Goal: Download file/media

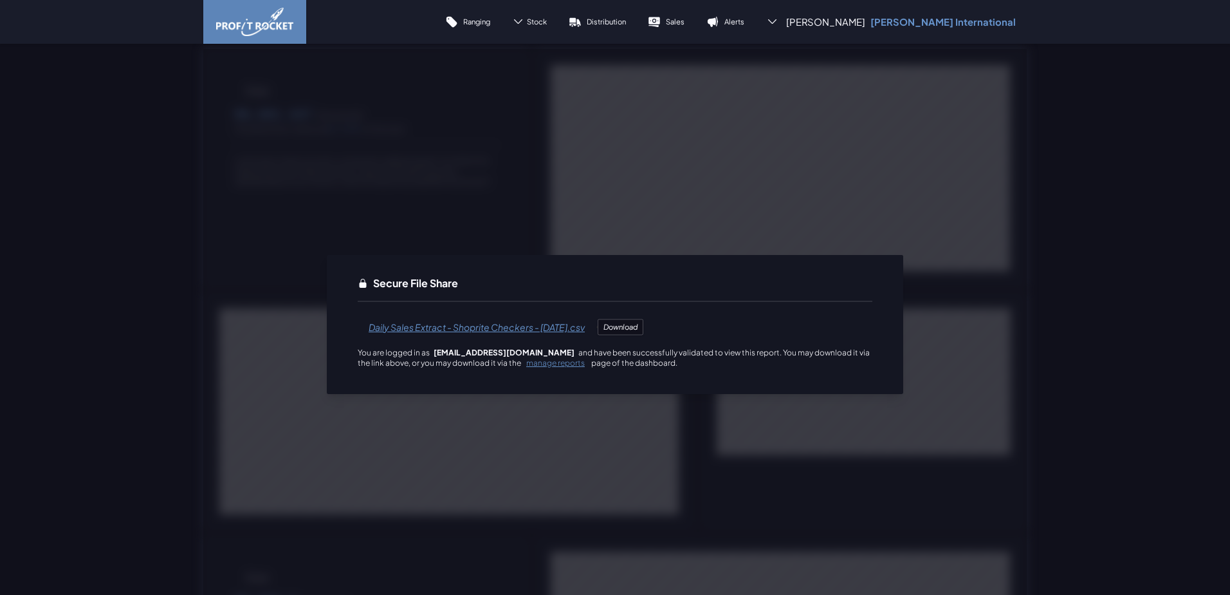
click at [476, 323] on span "Daily Sales Extract - Shoprite Checkers - [DATE].csv" at bounding box center [477, 326] width 238 height 31
